Goal: Browse casually: Explore the website without a specific task or goal

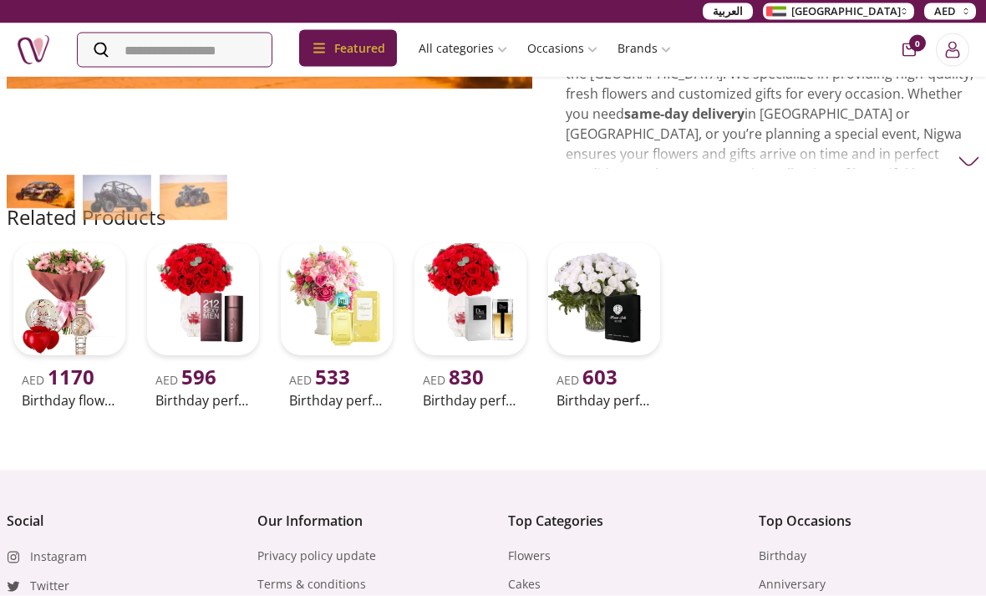
scroll to position [404, 0]
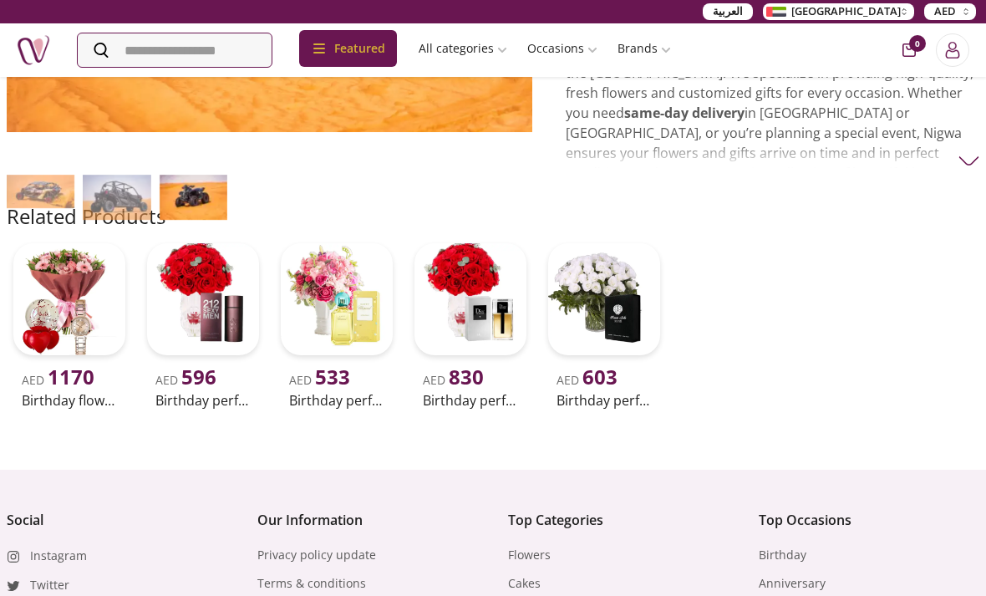
click at [193, 220] on img at bounding box center [194, 197] width 68 height 45
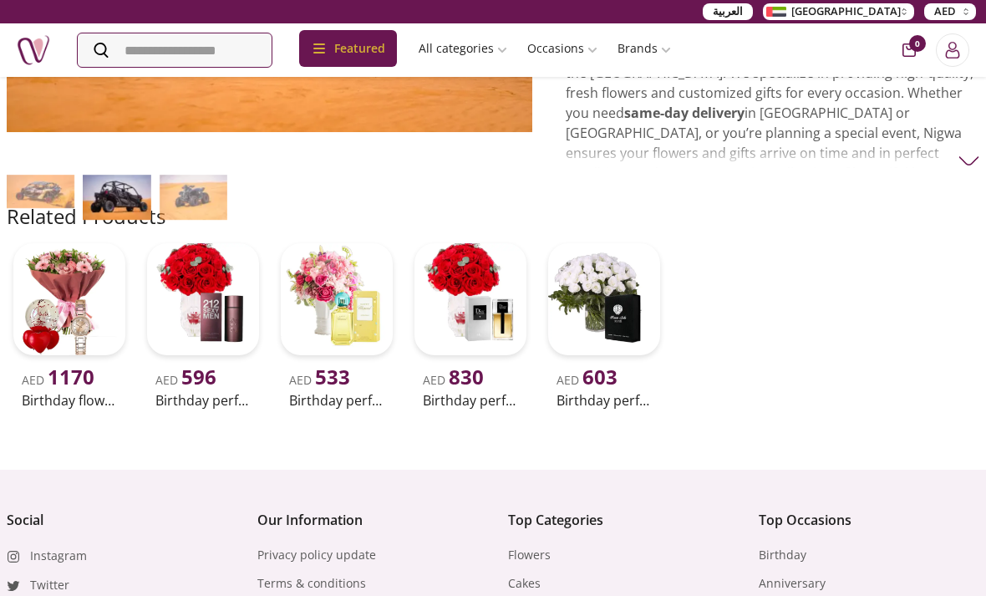
click at [144, 220] on img at bounding box center [117, 197] width 68 height 45
click at [68, 209] on img at bounding box center [41, 192] width 68 height 34
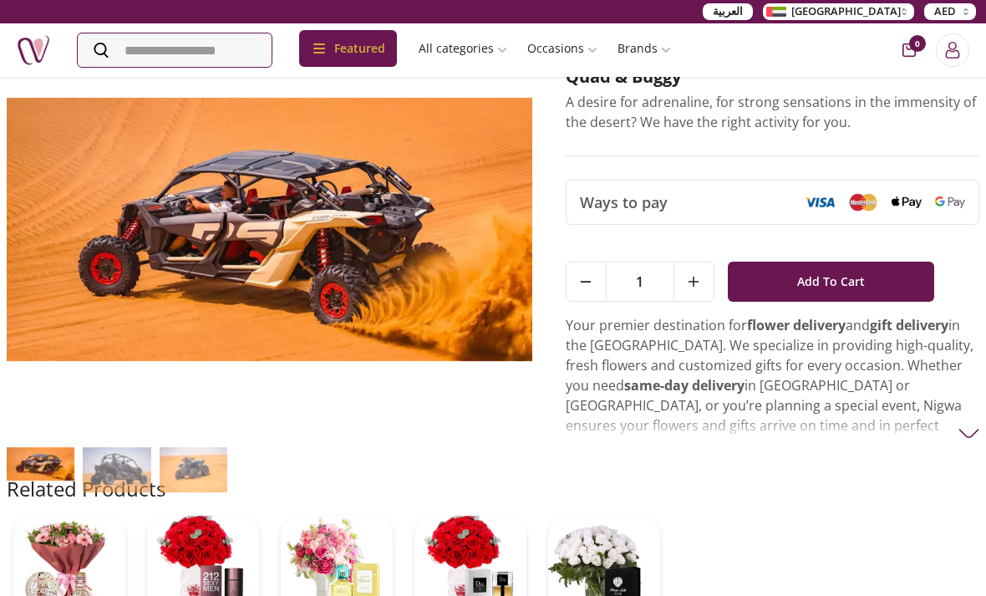
scroll to position [128, 0]
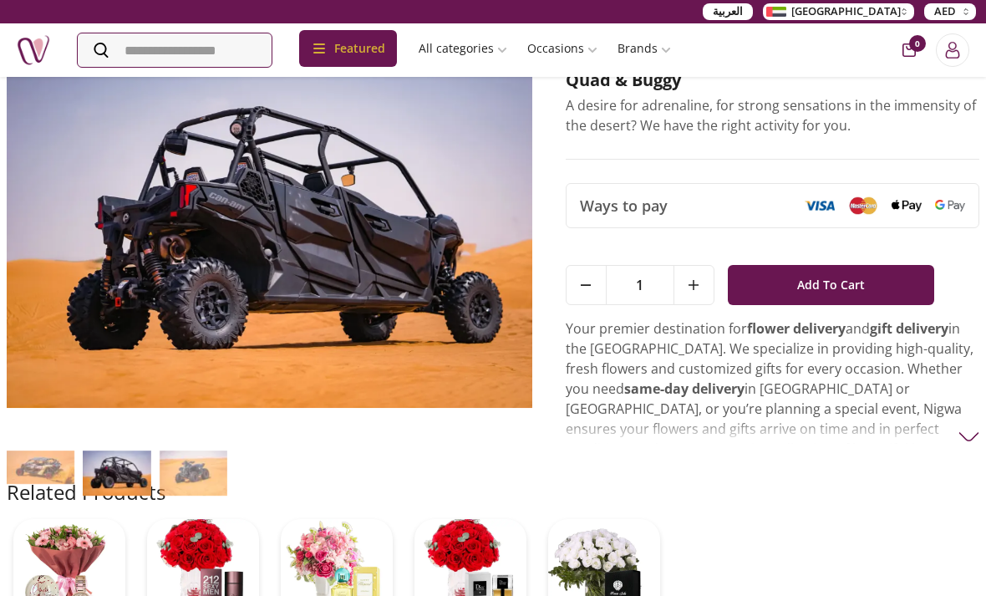
click at [212, 496] on img at bounding box center [194, 472] width 68 height 45
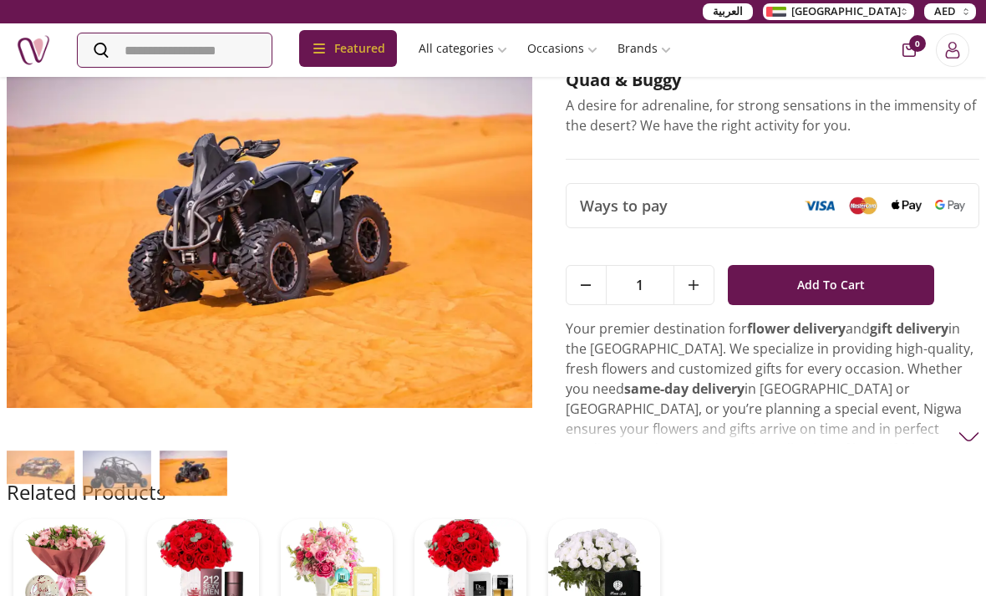
click at [214, 496] on img at bounding box center [194, 472] width 68 height 45
click at [207, 496] on img at bounding box center [194, 472] width 68 height 45
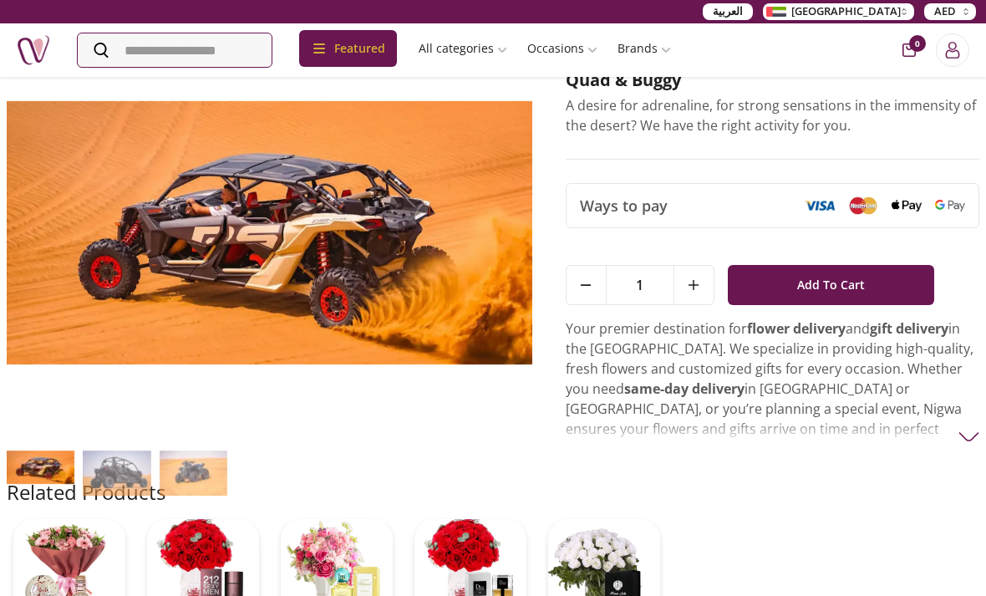
click at [207, 496] on img at bounding box center [194, 472] width 68 height 45
click at [135, 496] on img at bounding box center [117, 472] width 68 height 45
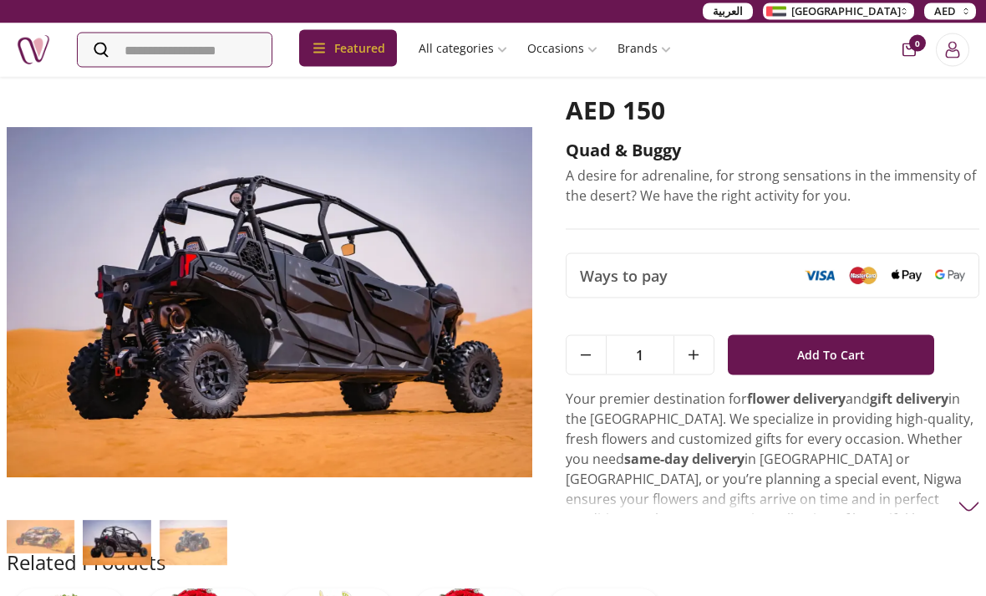
scroll to position [59, 0]
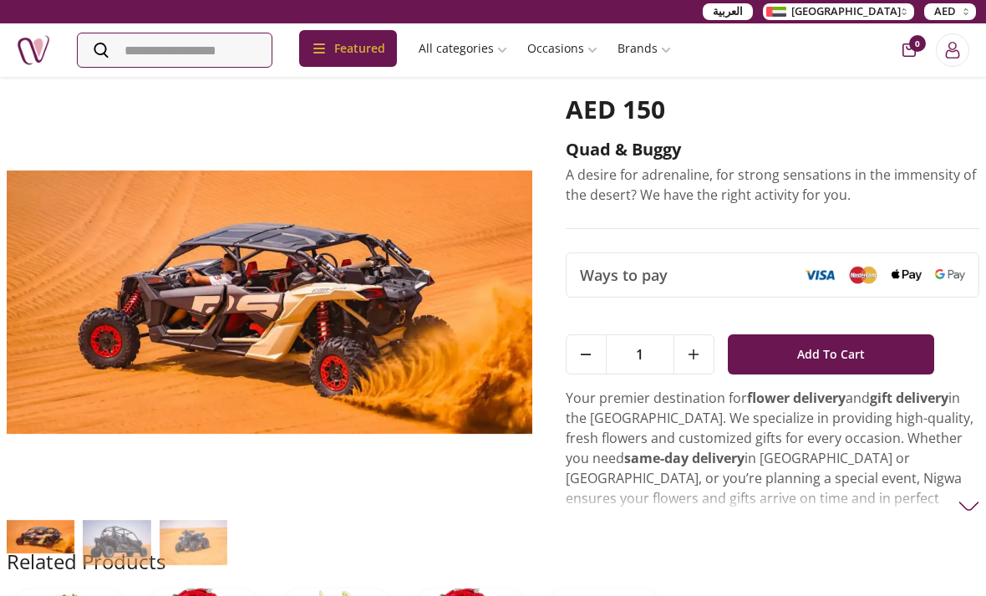
click at [217, 565] on img at bounding box center [194, 542] width 68 height 45
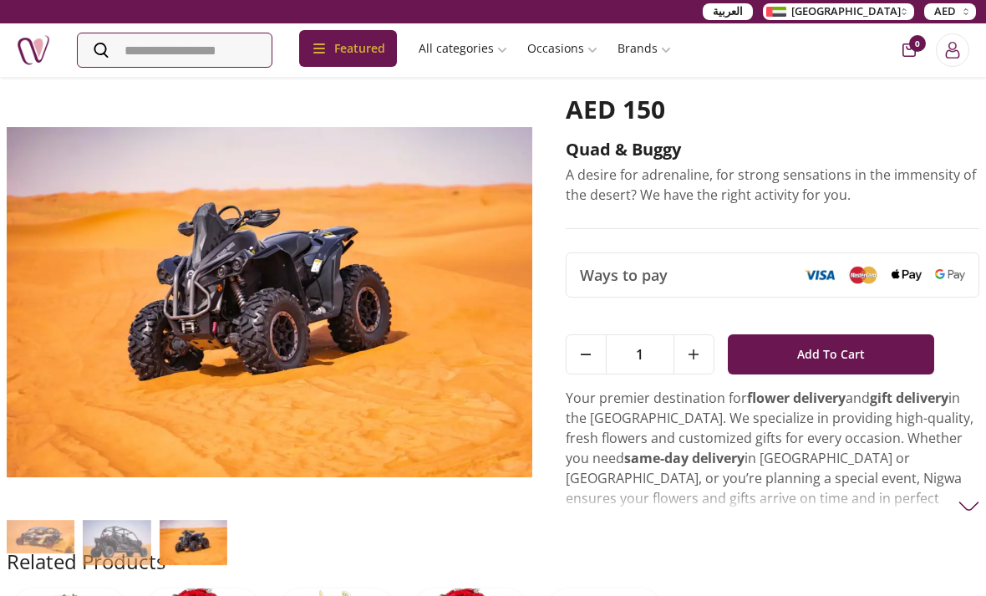
click at [204, 565] on img at bounding box center [194, 542] width 68 height 45
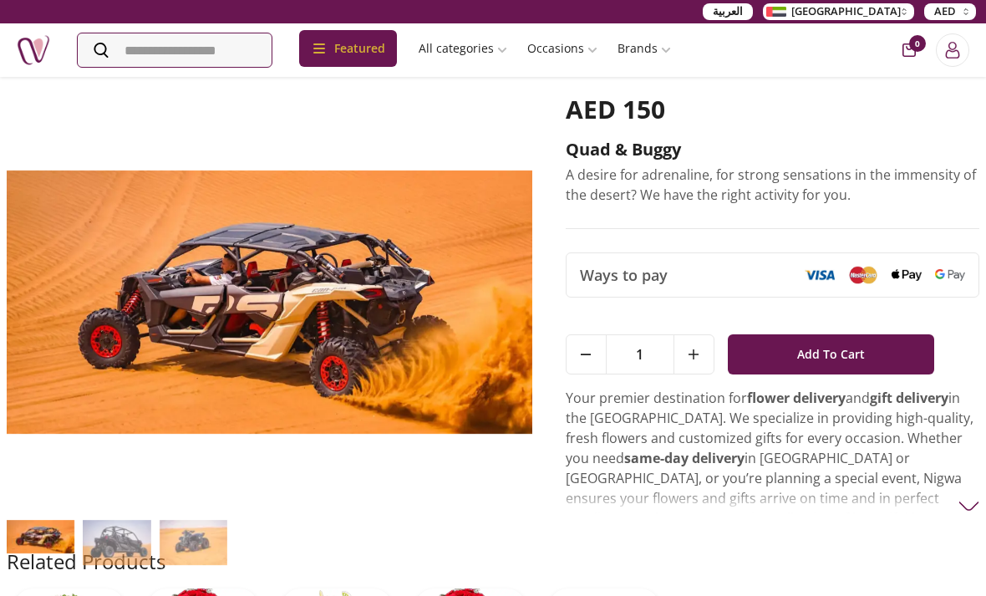
click at [202, 565] on img at bounding box center [194, 542] width 68 height 45
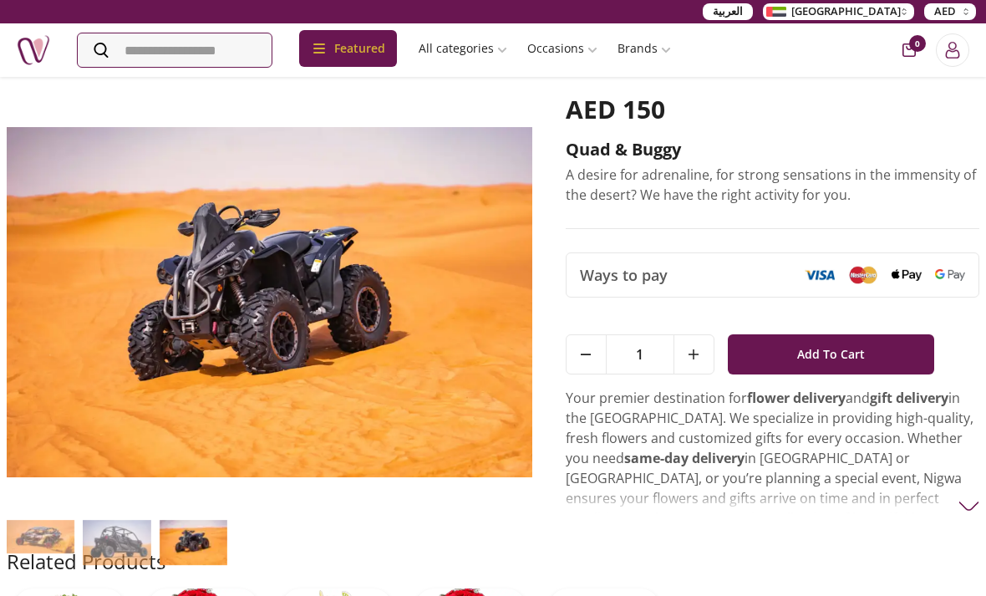
click at [208, 565] on img at bounding box center [194, 542] width 68 height 45
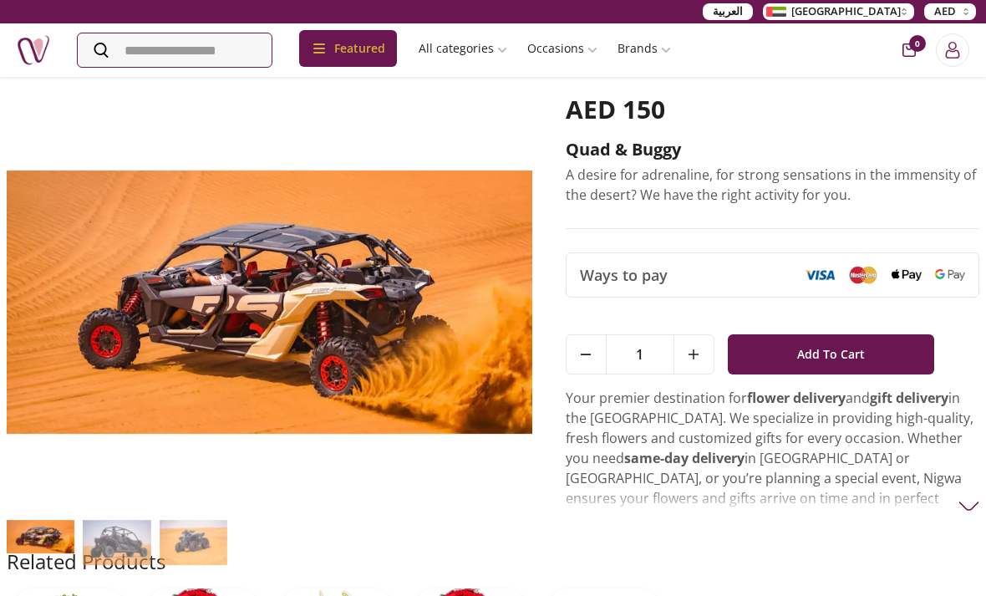
click at [208, 565] on img at bounding box center [194, 542] width 68 height 45
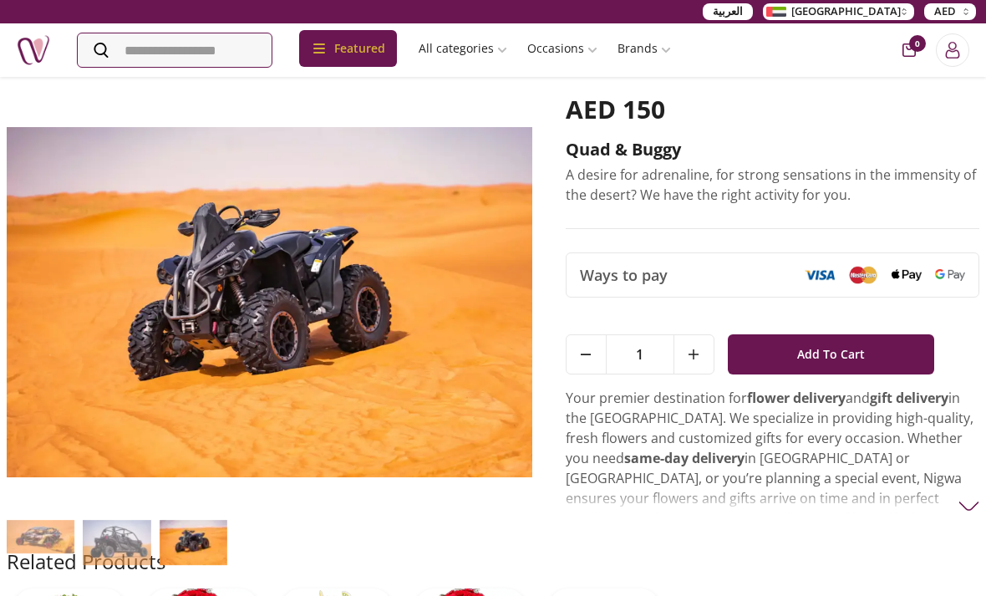
click at [186, 565] on img at bounding box center [194, 542] width 68 height 45
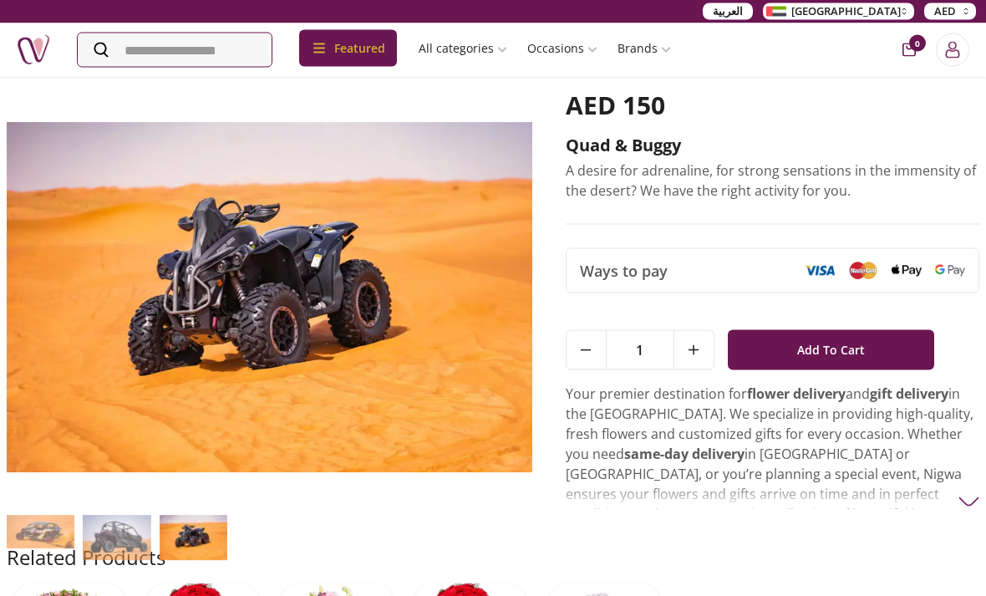
scroll to position [64, 0]
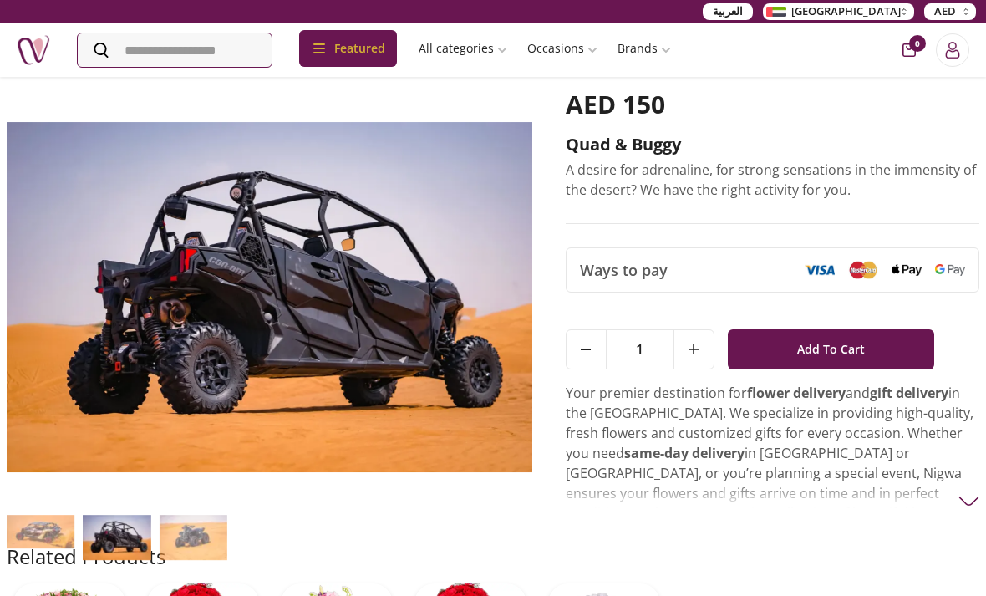
click at [105, 560] on img at bounding box center [117, 537] width 68 height 45
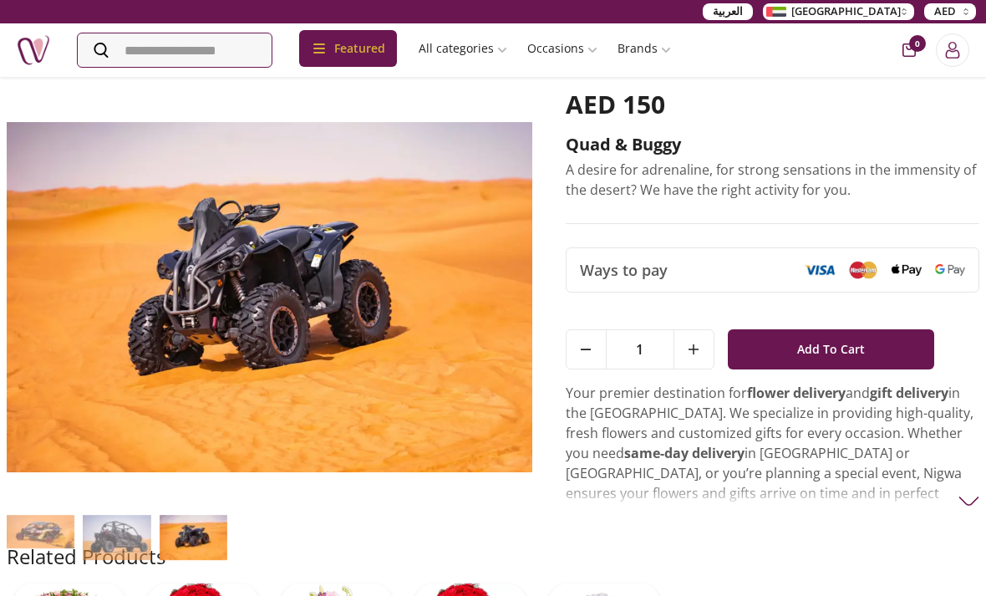
click at [226, 560] on img at bounding box center [194, 537] width 68 height 45
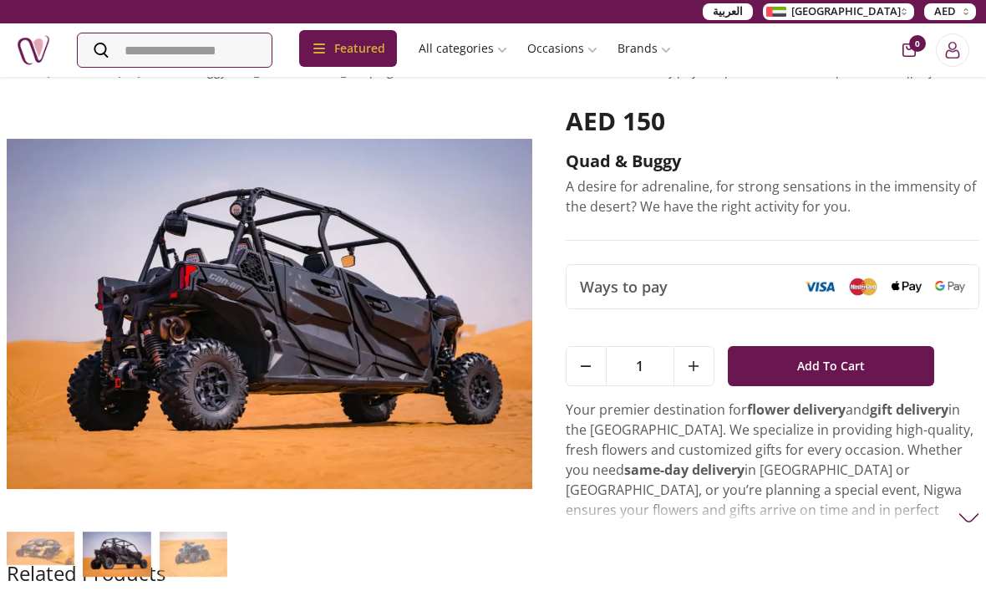
scroll to position [53, 0]
